Goal: Book appointment/travel/reservation

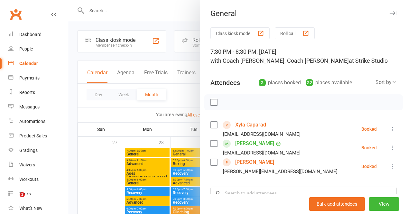
click at [91, 165] on div at bounding box center [237, 107] width 339 height 214
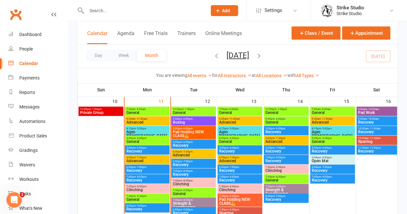
scroll to position [299, 0]
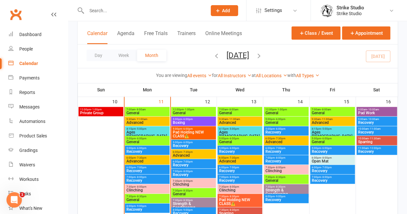
click at [187, 111] on span "General" at bounding box center [194, 113] width 42 height 4
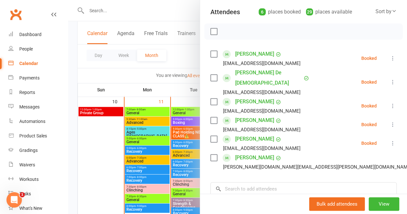
scroll to position [81, 0]
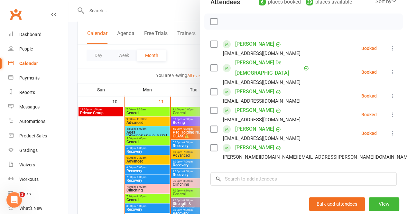
click at [166, 112] on div at bounding box center [237, 107] width 339 height 214
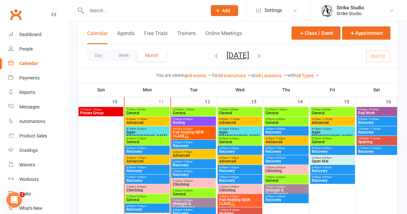
click at [185, 122] on span "Boxing" at bounding box center [194, 123] width 42 height 4
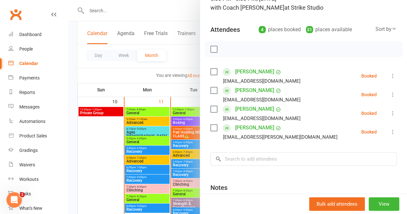
scroll to position [65, 0]
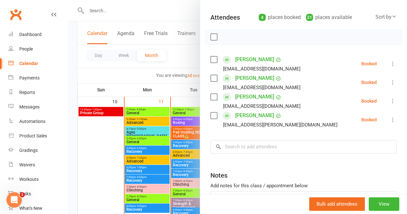
click at [179, 134] on div at bounding box center [237, 107] width 339 height 214
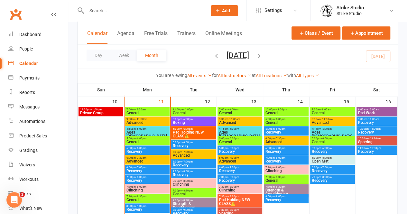
click at [194, 131] on span "Pad Holding NEW CLASS⚠️" at bounding box center [194, 134] width 42 height 8
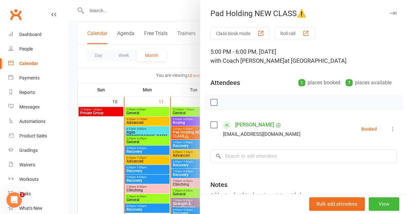
click at [184, 150] on div at bounding box center [237, 107] width 339 height 214
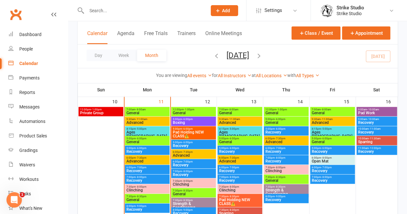
click at [179, 154] on span "Advanced" at bounding box center [194, 156] width 42 height 4
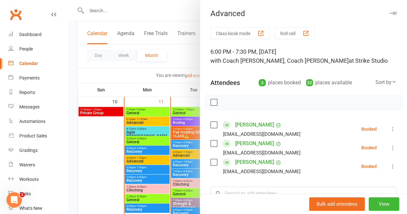
scroll to position [60, 0]
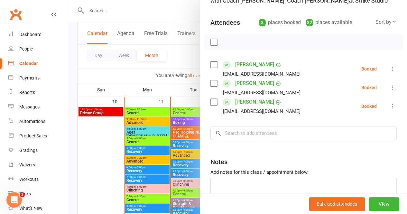
click at [189, 148] on div at bounding box center [237, 107] width 339 height 214
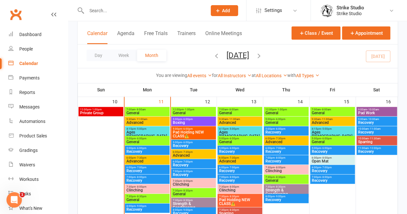
click at [184, 154] on span "Advanced" at bounding box center [194, 156] width 42 height 4
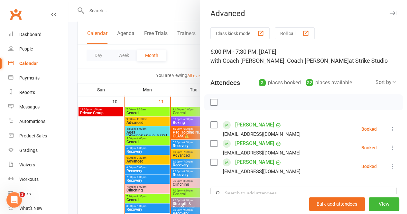
click at [183, 157] on div at bounding box center [237, 107] width 339 height 214
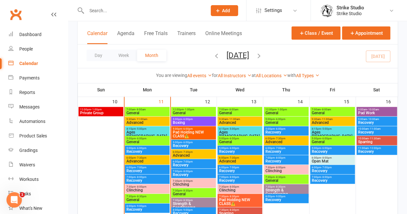
click at [185, 183] on span "Clinching" at bounding box center [194, 185] width 42 height 4
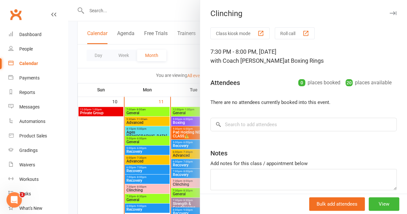
click at [171, 167] on div at bounding box center [237, 107] width 339 height 214
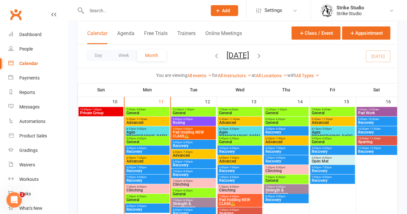
click at [179, 188] on div "7:30pm - 8:30pm General" at bounding box center [193, 192] width 45 height 9
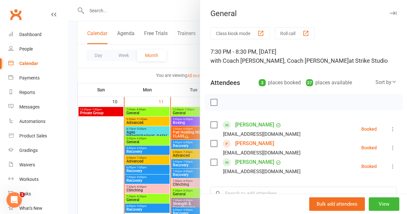
click at [190, 167] on div at bounding box center [237, 107] width 339 height 214
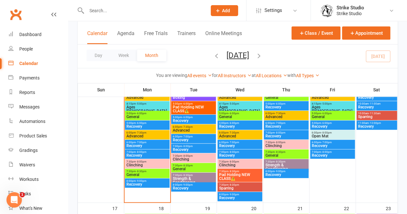
scroll to position [329, 0]
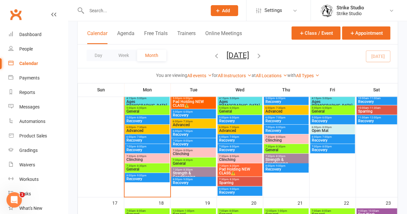
click at [192, 172] on span "Strength & Conditioning" at bounding box center [194, 175] width 42 height 8
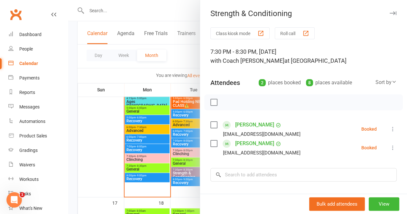
click at [165, 164] on div at bounding box center [237, 107] width 339 height 214
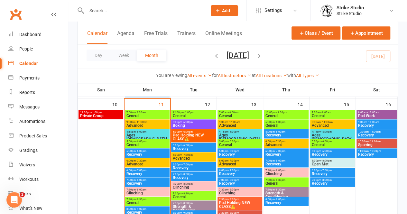
scroll to position [292, 0]
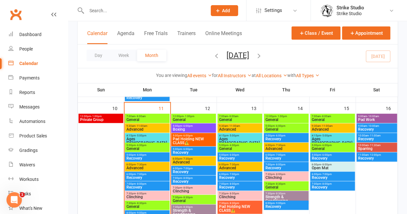
click at [240, 118] on span "General" at bounding box center [240, 120] width 42 height 4
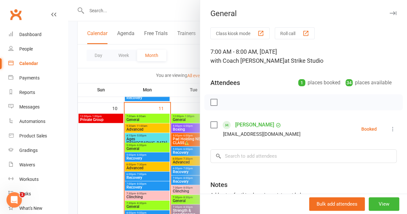
click at [193, 134] on div at bounding box center [237, 107] width 339 height 214
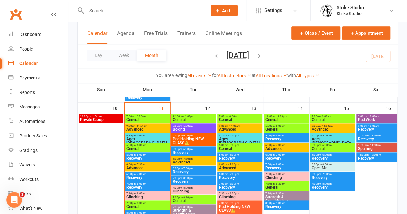
click at [235, 128] on span "Advanced" at bounding box center [240, 130] width 42 height 4
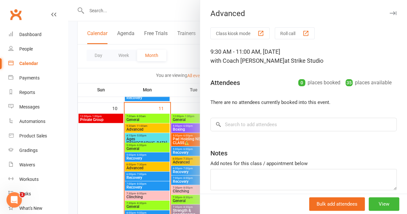
click at [180, 136] on div at bounding box center [237, 107] width 339 height 214
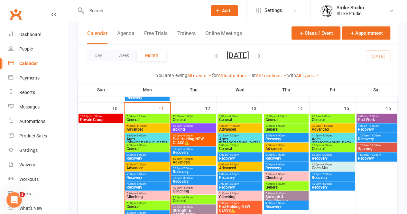
click at [234, 136] on span "- 5:00pm" at bounding box center [234, 135] width 11 height 3
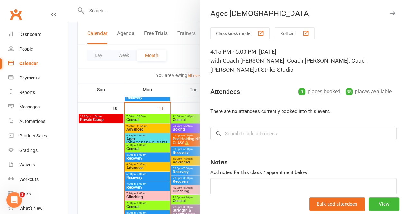
click at [181, 135] on div at bounding box center [237, 107] width 339 height 214
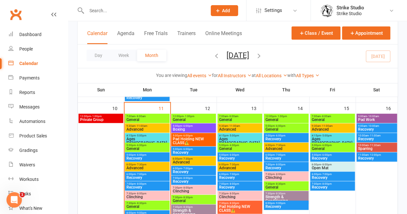
click at [233, 145] on span "- 6:00pm" at bounding box center [234, 145] width 11 height 3
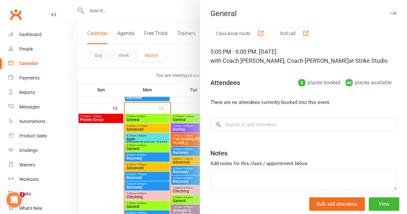
click at [187, 152] on div at bounding box center [237, 107] width 339 height 214
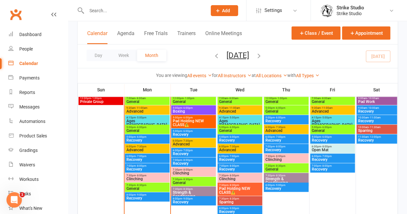
scroll to position [311, 0]
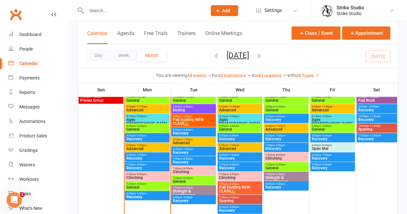
click at [233, 144] on span "- 7:30pm" at bounding box center [234, 145] width 11 height 3
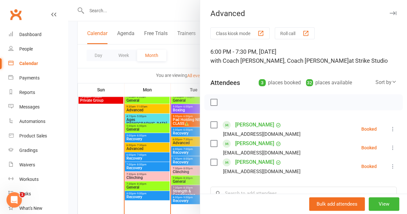
click at [183, 152] on div at bounding box center [237, 107] width 339 height 214
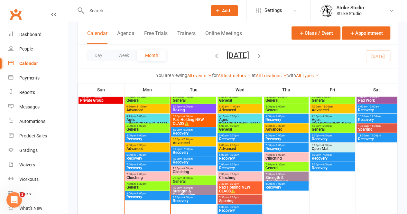
click at [231, 176] on span "Clinching" at bounding box center [240, 178] width 42 height 4
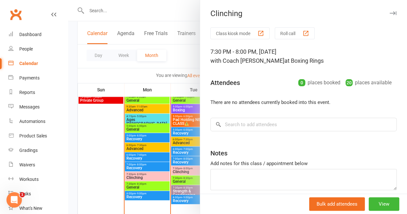
click at [186, 172] on div at bounding box center [237, 107] width 339 height 214
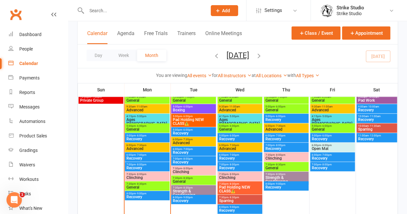
click at [237, 188] on span "Pad Holding NEW CLASS⚠️" at bounding box center [240, 189] width 42 height 8
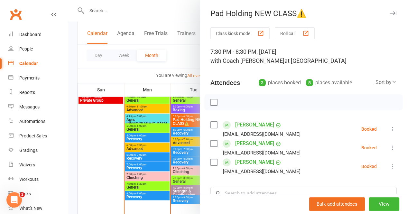
click at [183, 165] on div at bounding box center [237, 107] width 339 height 214
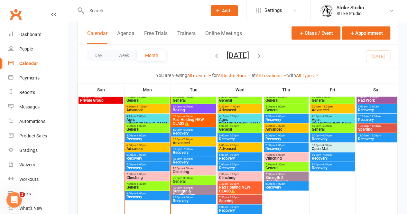
click at [232, 200] on span "Sparring" at bounding box center [240, 201] width 42 height 4
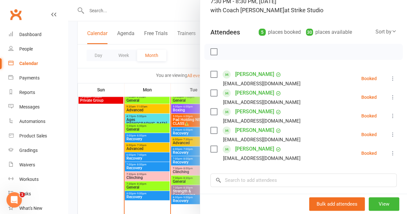
scroll to position [52, 0]
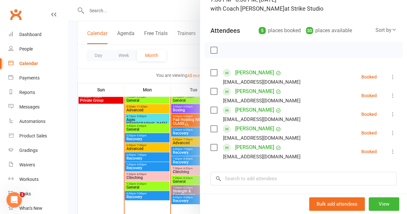
click at [178, 149] on div at bounding box center [237, 107] width 339 height 214
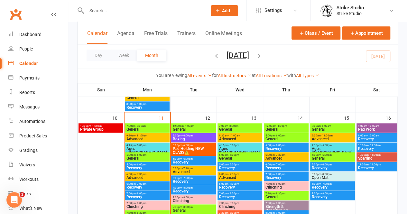
scroll to position [283, 0]
